Goal: Information Seeking & Learning: Learn about a topic

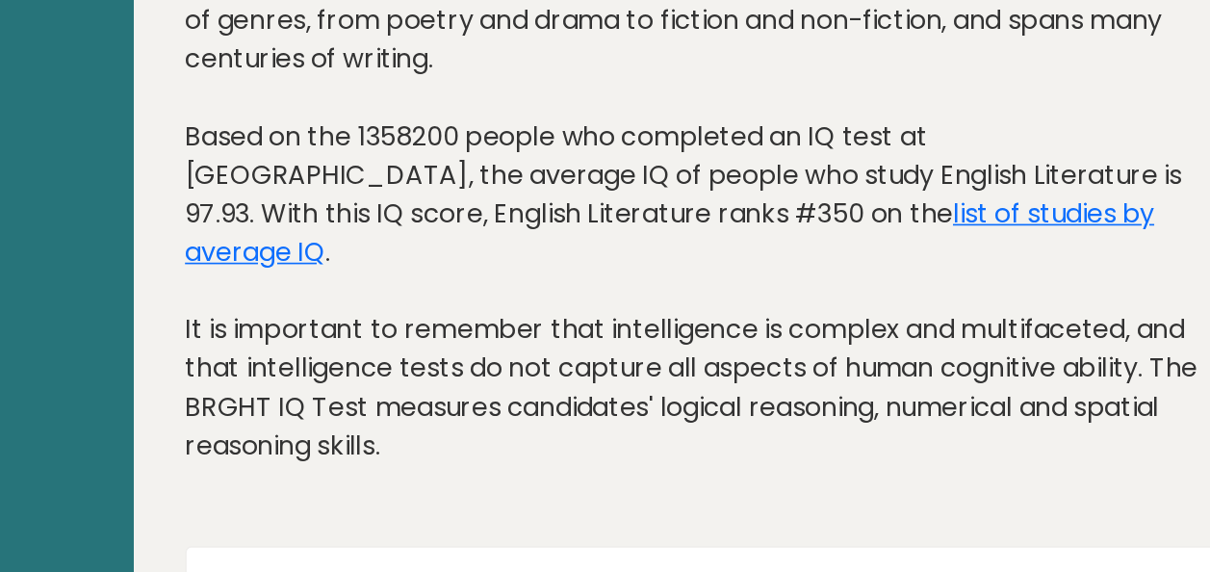
scroll to position [87, 0]
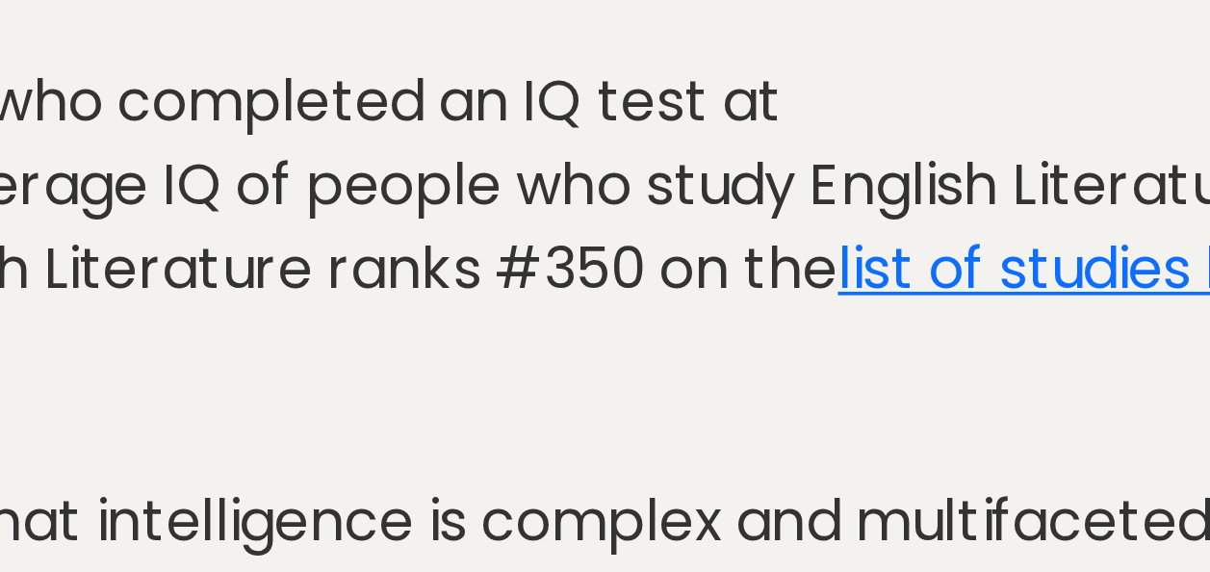
drag, startPoint x: 580, startPoint y: 202, endPoint x: 621, endPoint y: 204, distance: 40.5
click at [621, 204] on div "English Literature is the study of literature written in the English language, …" at bounding box center [558, 214] width 613 height 375
copy div "97.93"
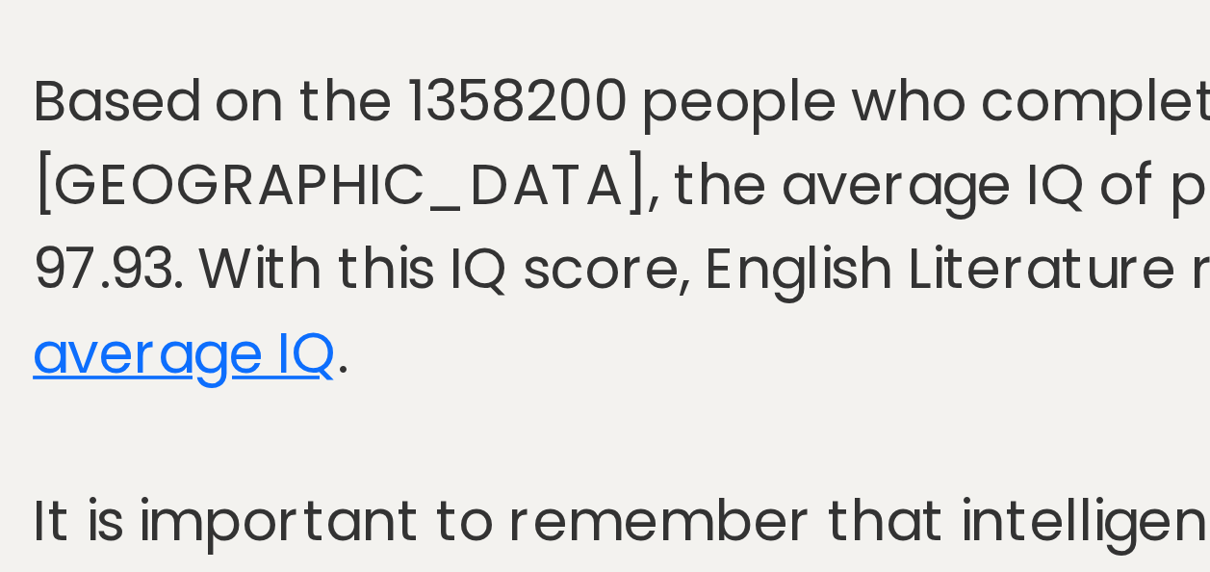
click at [360, 179] on div "English Literature is the study of literature written in the English language, …" at bounding box center [558, 214] width 613 height 375
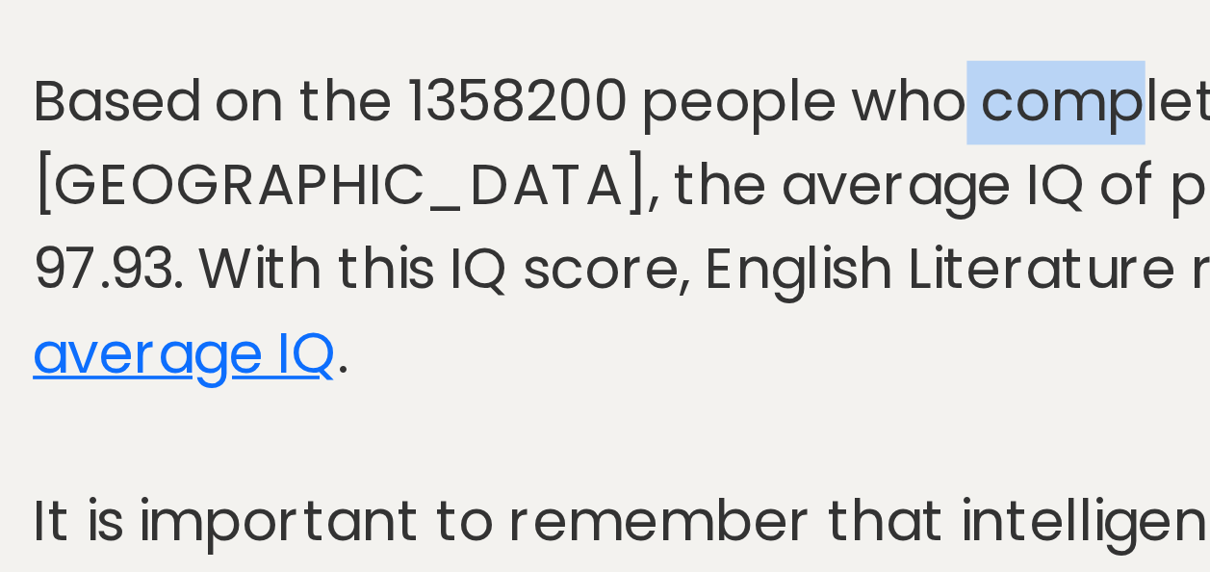
drag, startPoint x: 415, startPoint y: 177, endPoint x: 368, endPoint y: 179, distance: 47.2
click at [368, 179] on div "English Literature is the study of literature written in the English language, …" at bounding box center [558, 214] width 613 height 375
